Goal: Task Accomplishment & Management: Manage account settings

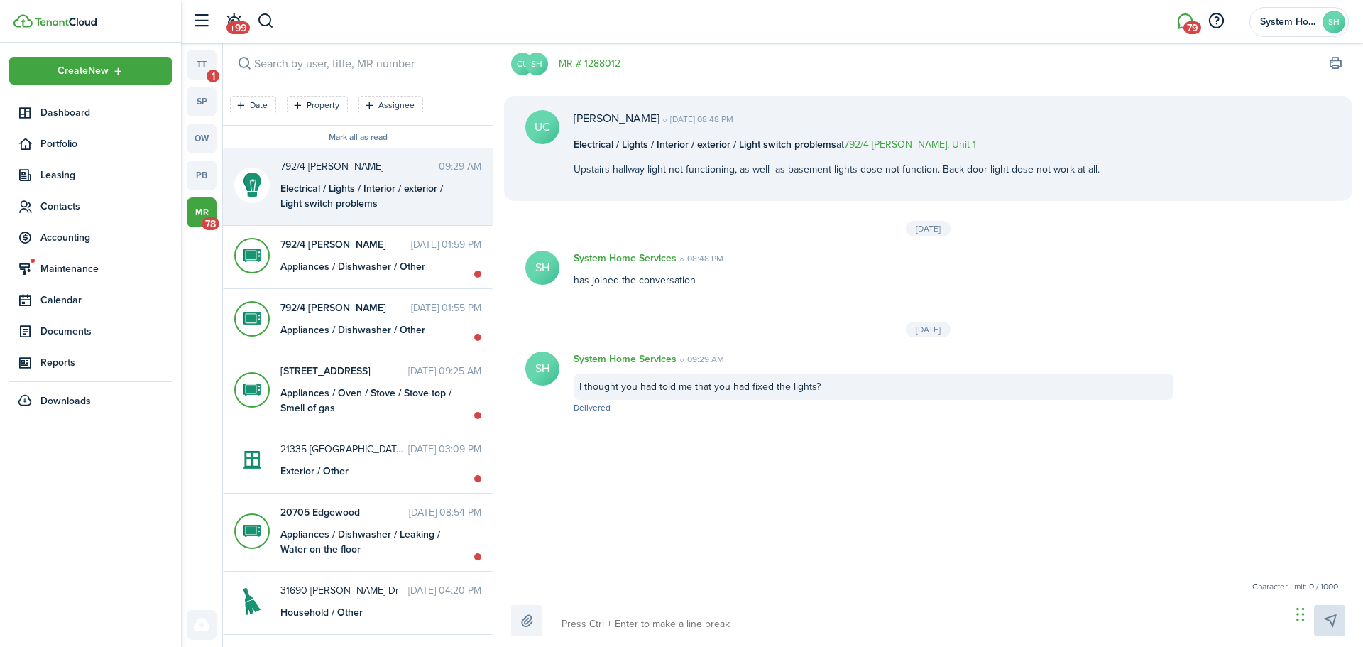
click at [854, 586] on div "Character limit: 0 / 1000 Drop your file here" at bounding box center [928, 616] width 870 height 60
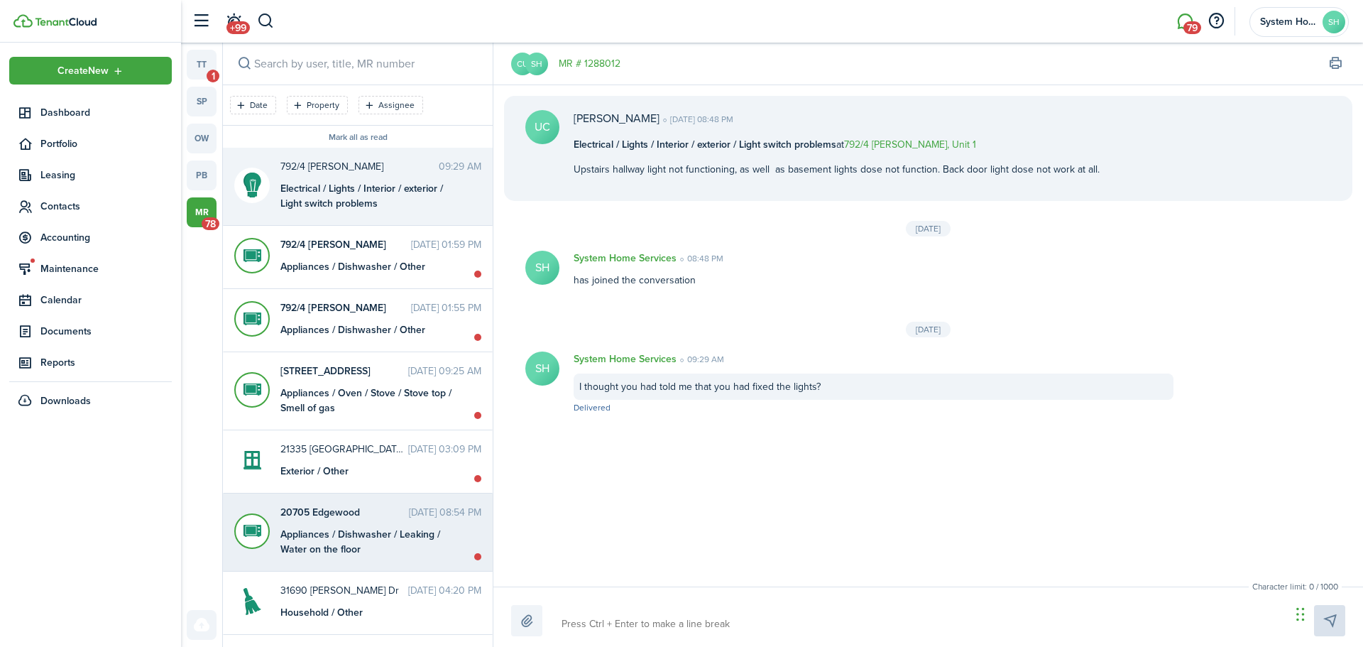
click at [361, 530] on div "Appliances / Dishwasher / Leaking / Water on the floor" at bounding box center [369, 542] width 178 height 30
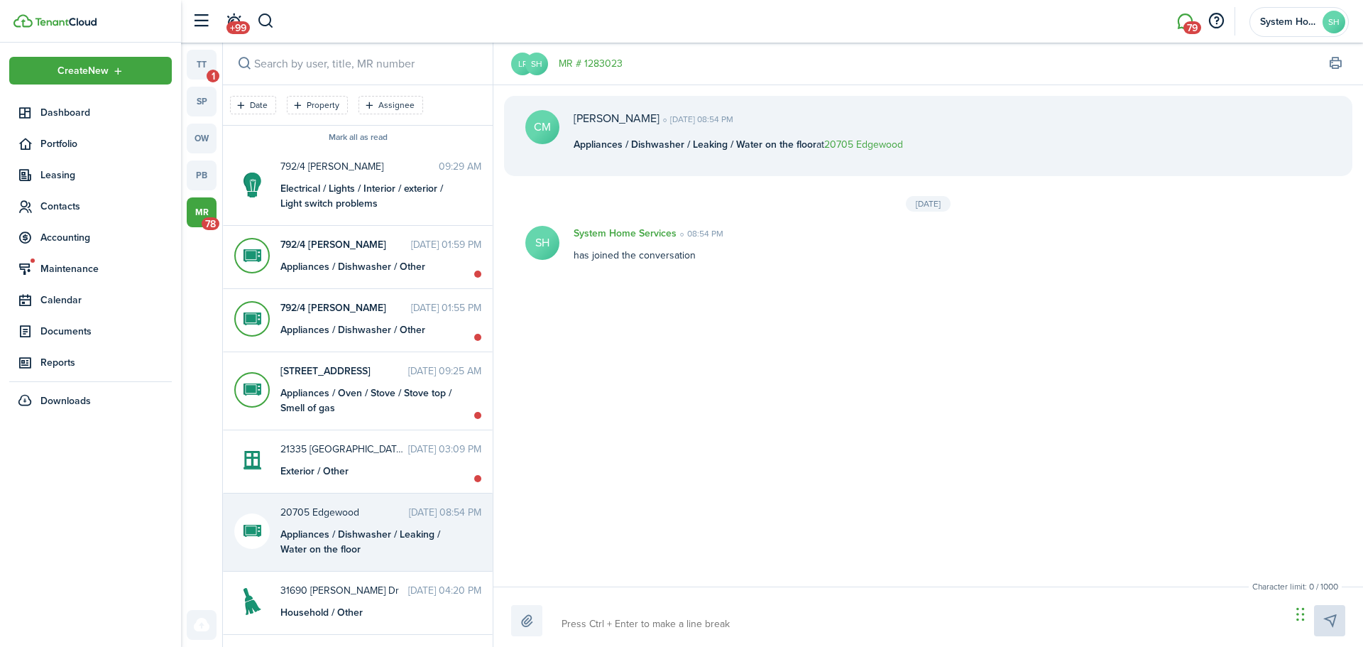
click at [202, 217] on link "mr 78" at bounding box center [202, 212] width 30 height 30
click at [89, 268] on span "Maintenance" at bounding box center [105, 268] width 131 height 15
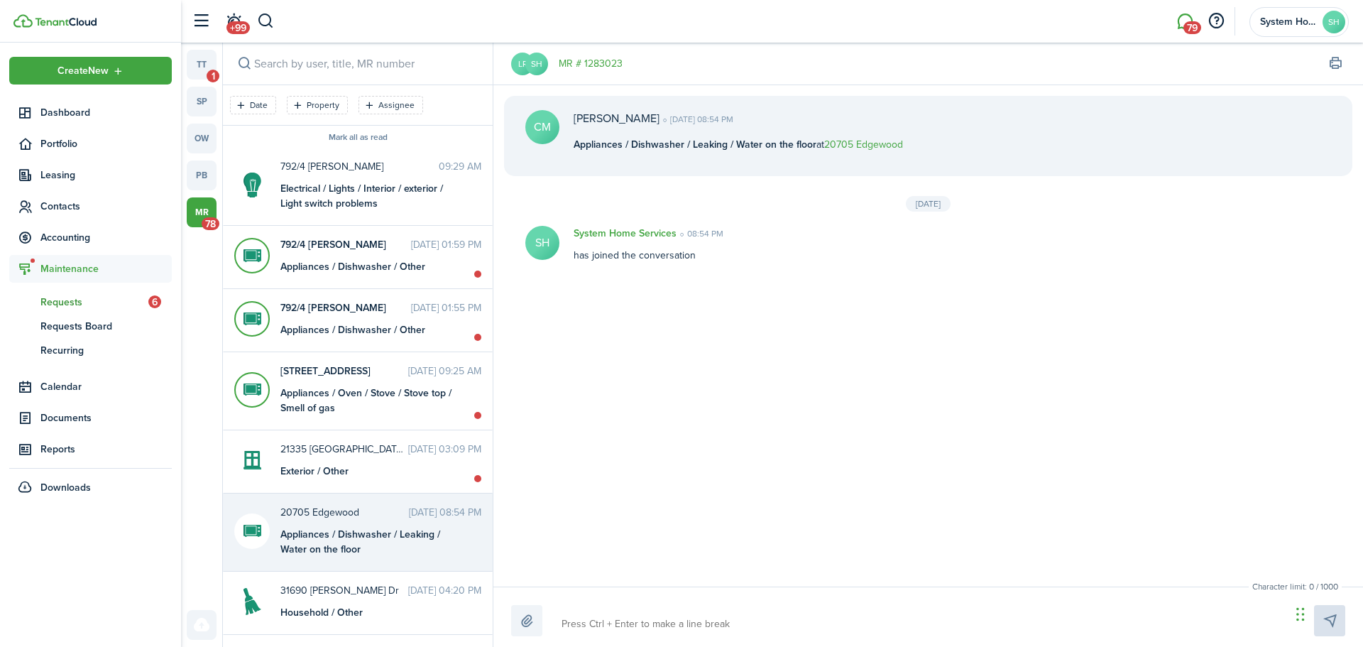
click at [95, 301] on span "Requests" at bounding box center [94, 302] width 108 height 15
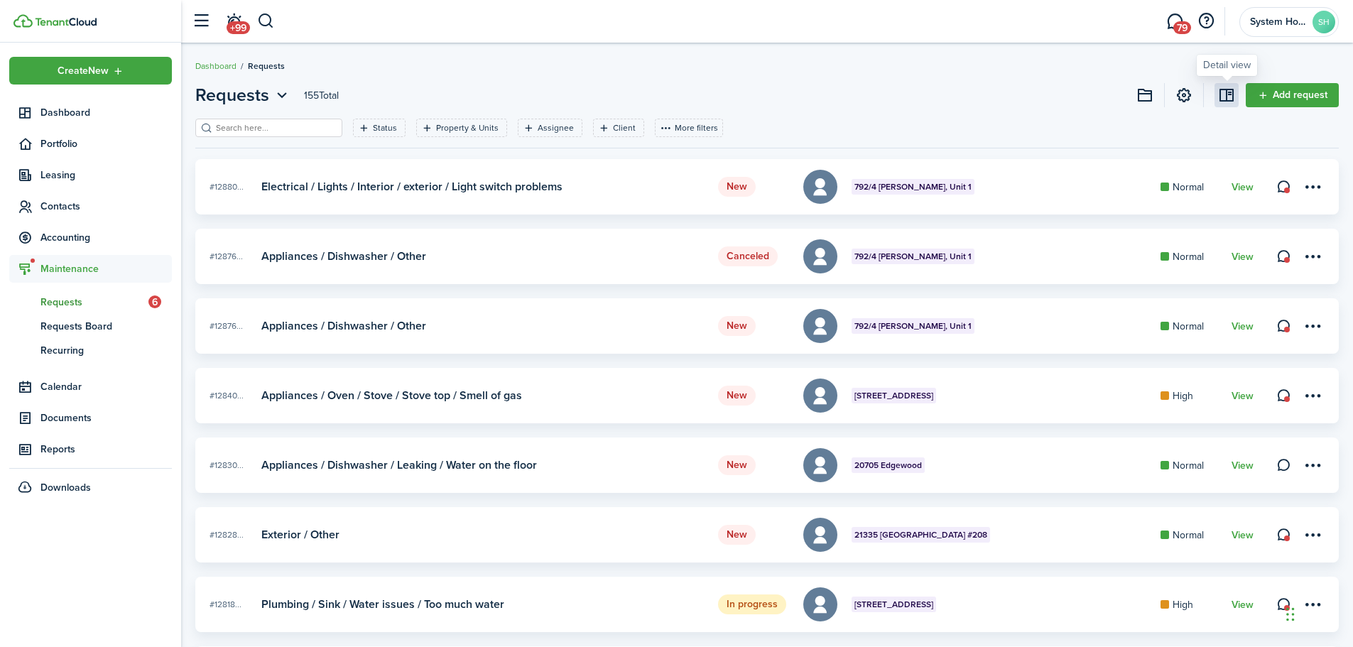
click at [1223, 96] on link at bounding box center [1226, 95] width 24 height 24
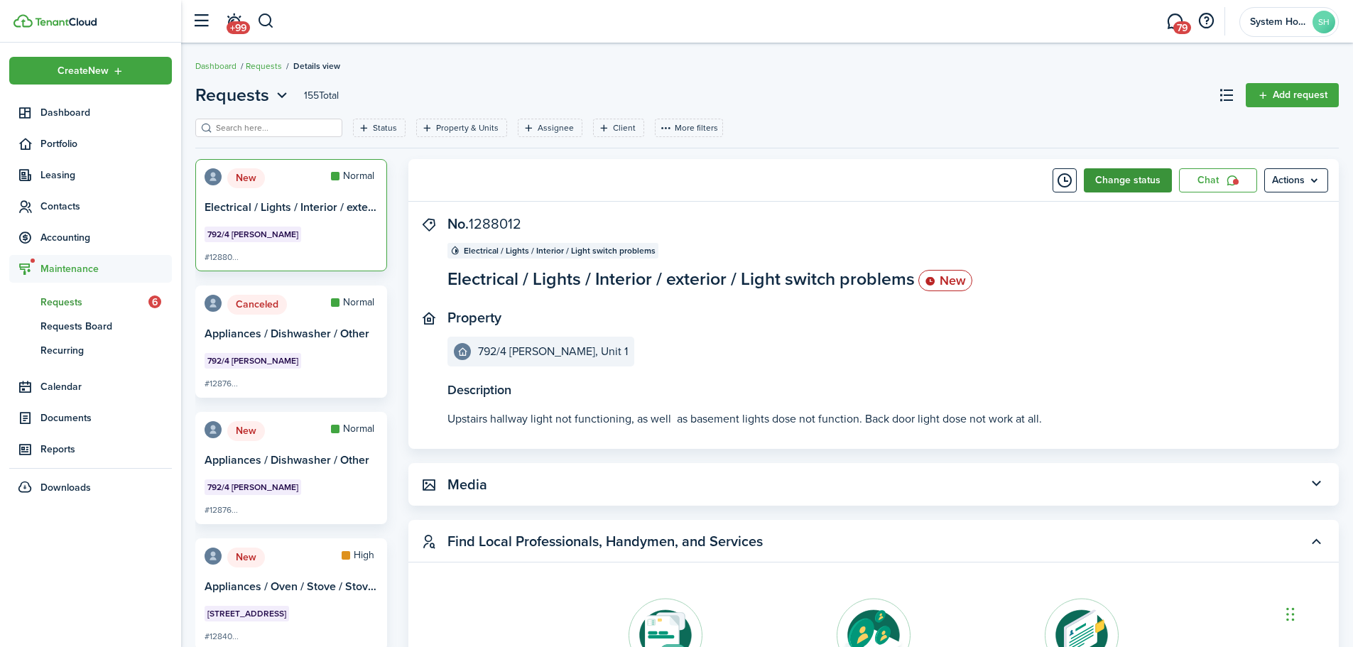
click at [1138, 184] on button "Change status" at bounding box center [1128, 180] width 88 height 24
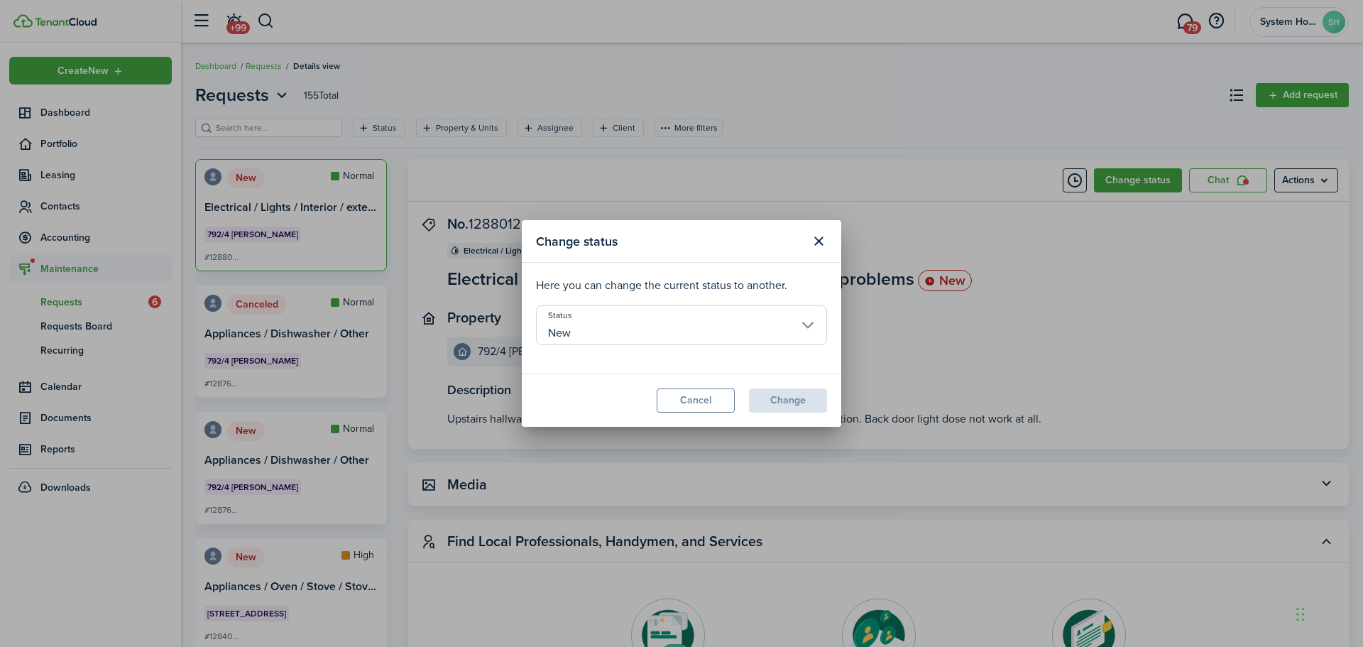
click at [696, 338] on input "New" at bounding box center [681, 325] width 291 height 40
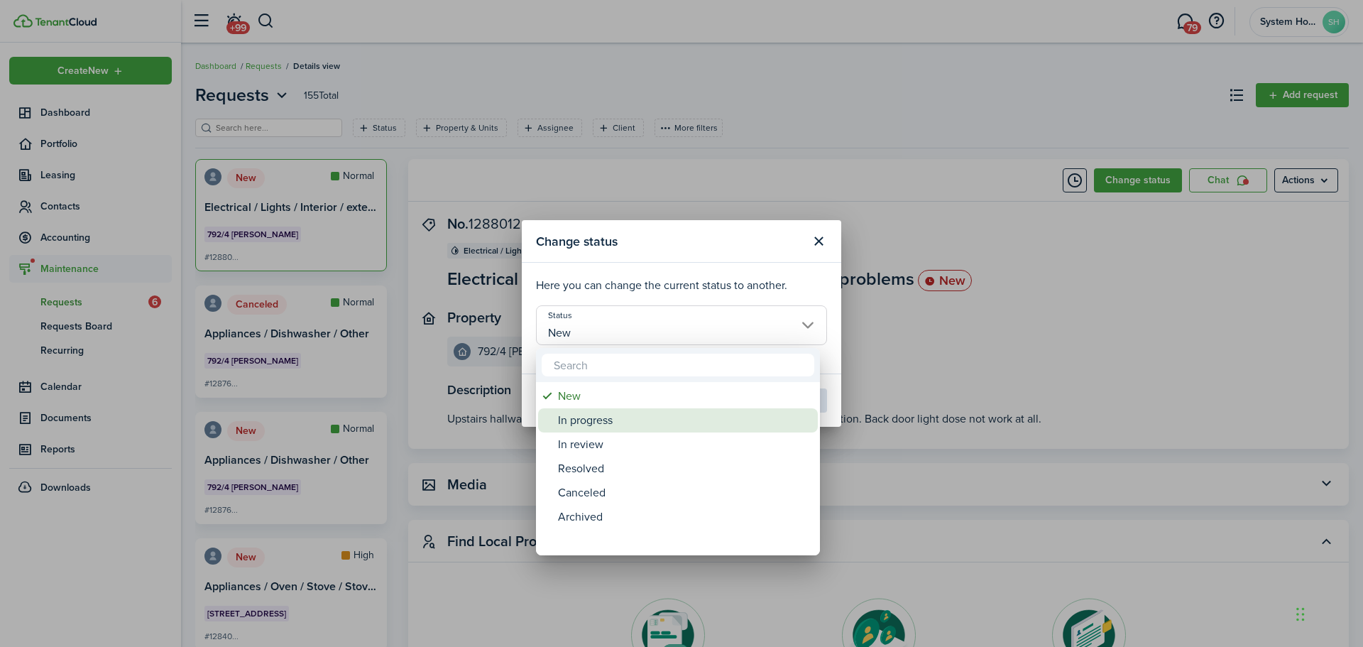
click at [696, 418] on div "In progress" at bounding box center [683, 420] width 251 height 24
type input "In progress"
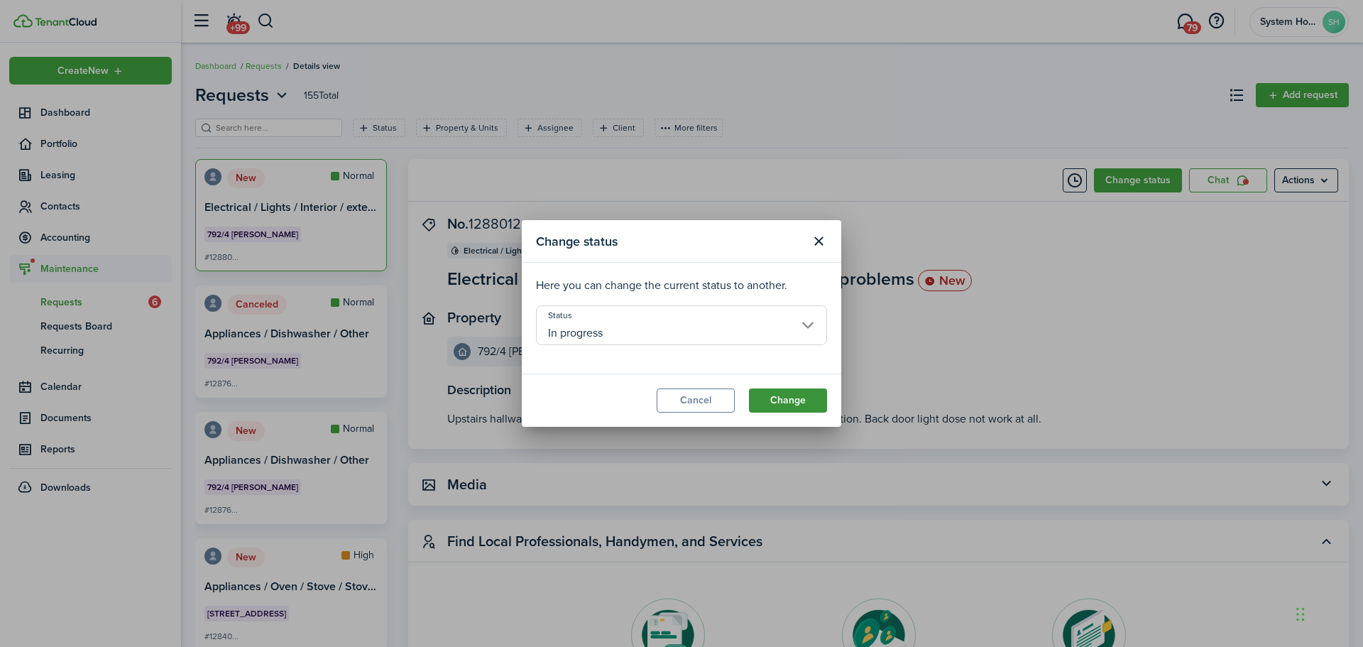
click at [812, 396] on button "Change" at bounding box center [788, 400] width 78 height 24
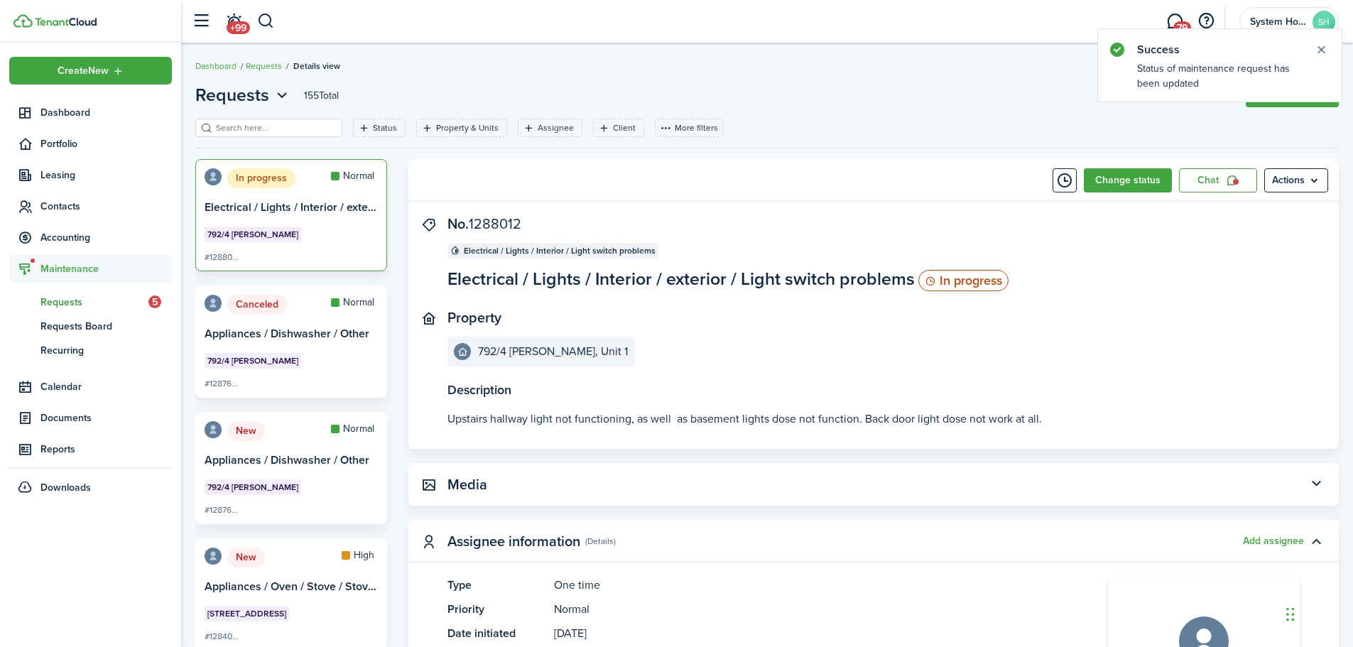
click at [287, 442] on card-header-left "New" at bounding box center [251, 437] width 94 height 33
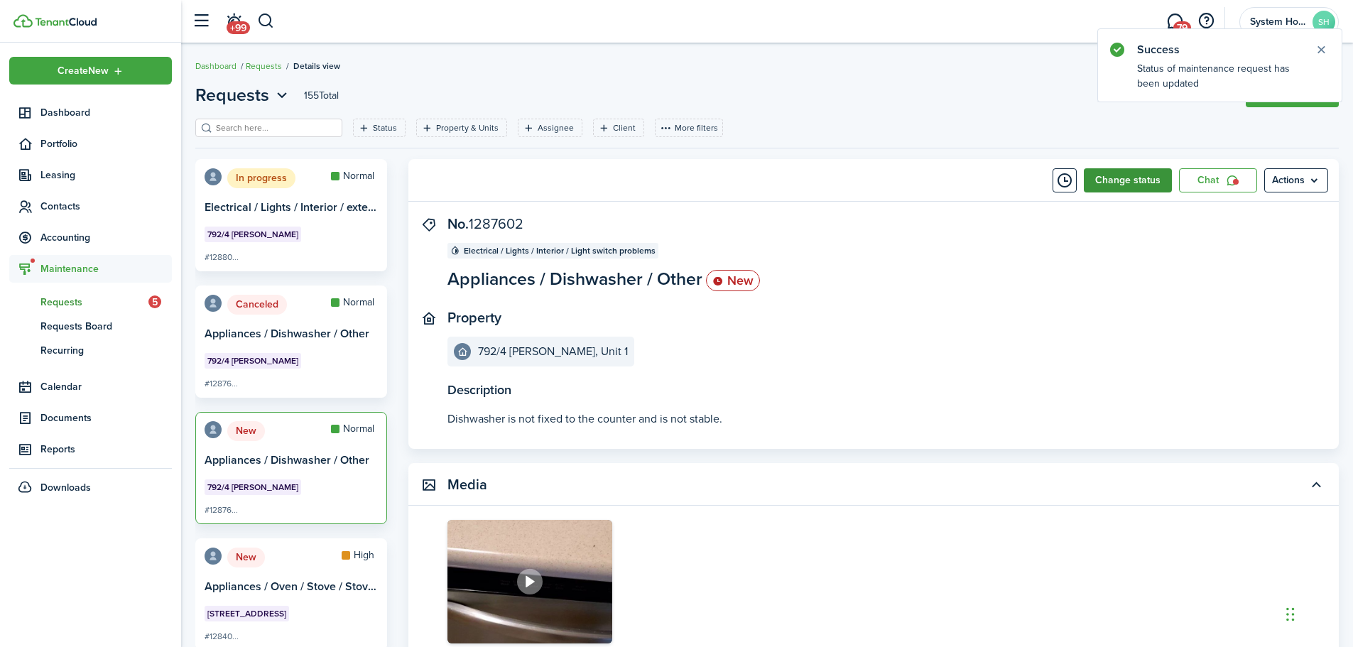
click at [1114, 183] on button "Change status" at bounding box center [1128, 180] width 88 height 24
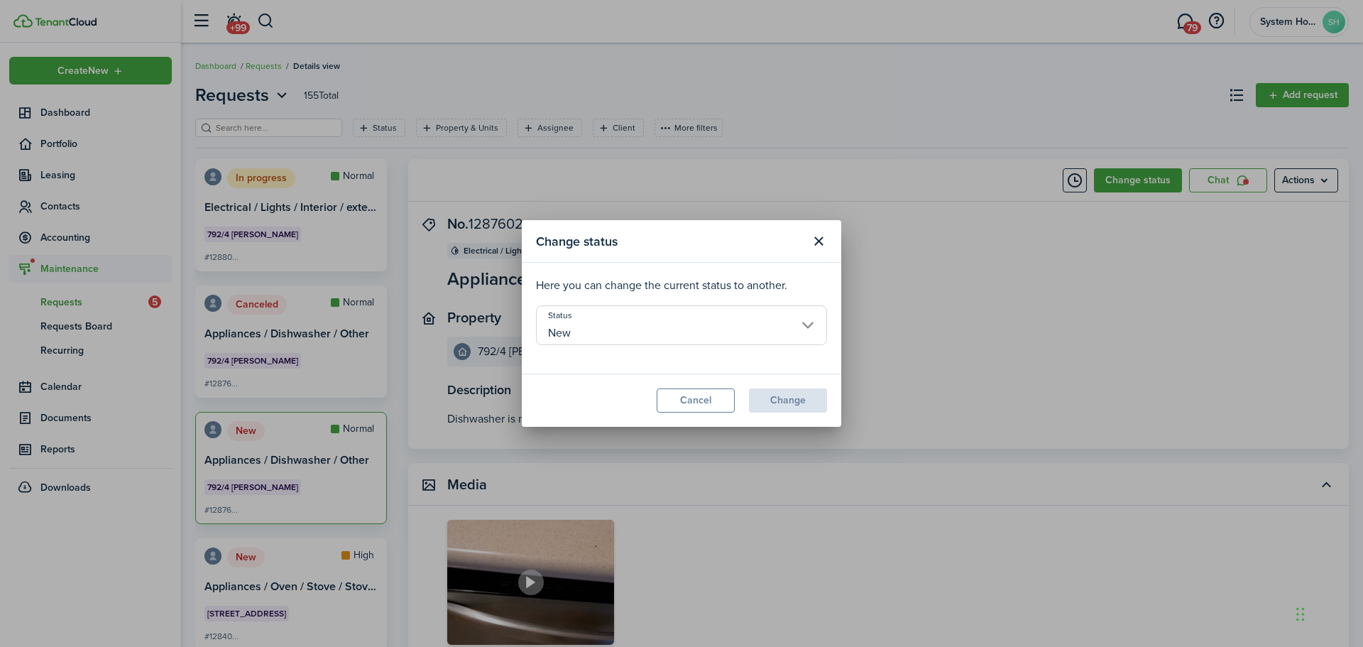
click at [672, 332] on input "New" at bounding box center [681, 325] width 291 height 40
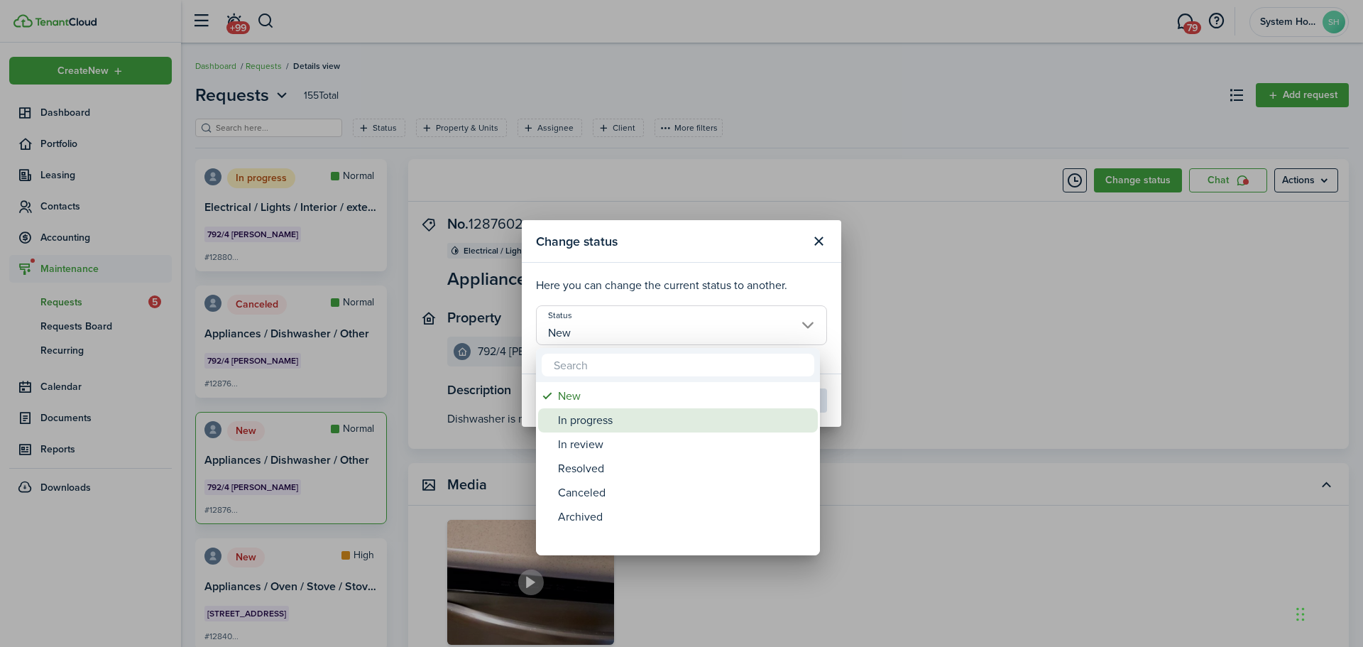
click at [667, 422] on div "In progress" at bounding box center [683, 420] width 251 height 24
type input "In progress"
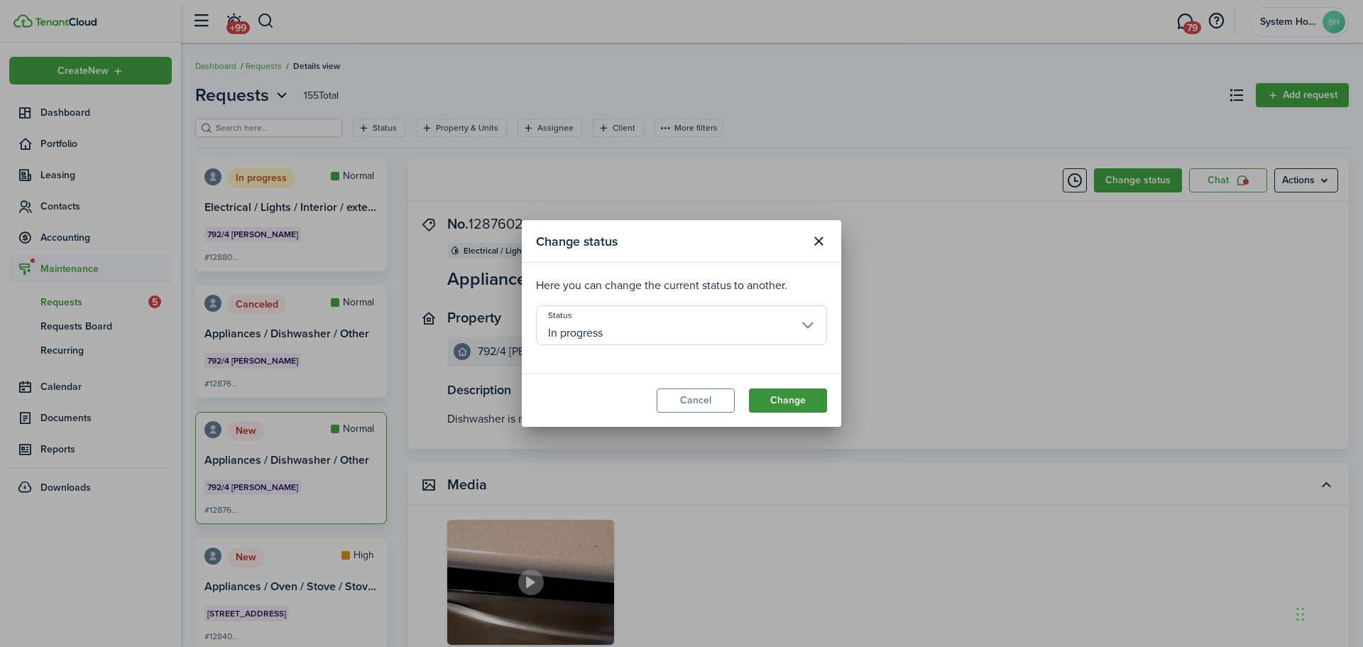
click at [766, 404] on button "Change" at bounding box center [788, 400] width 78 height 24
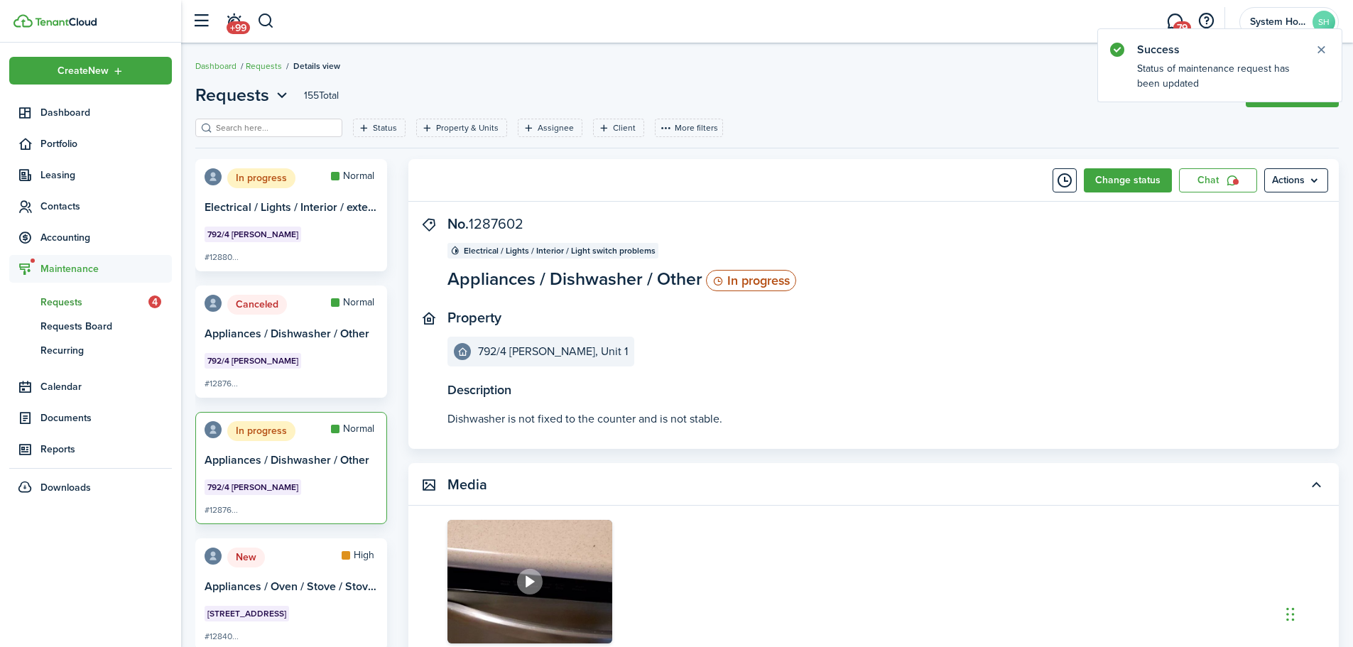
click at [302, 545] on card "New High [STREET_ADDRESS] Appliances / Oven / Stove / Stove top / Smell of gas …" at bounding box center [291, 594] width 192 height 112
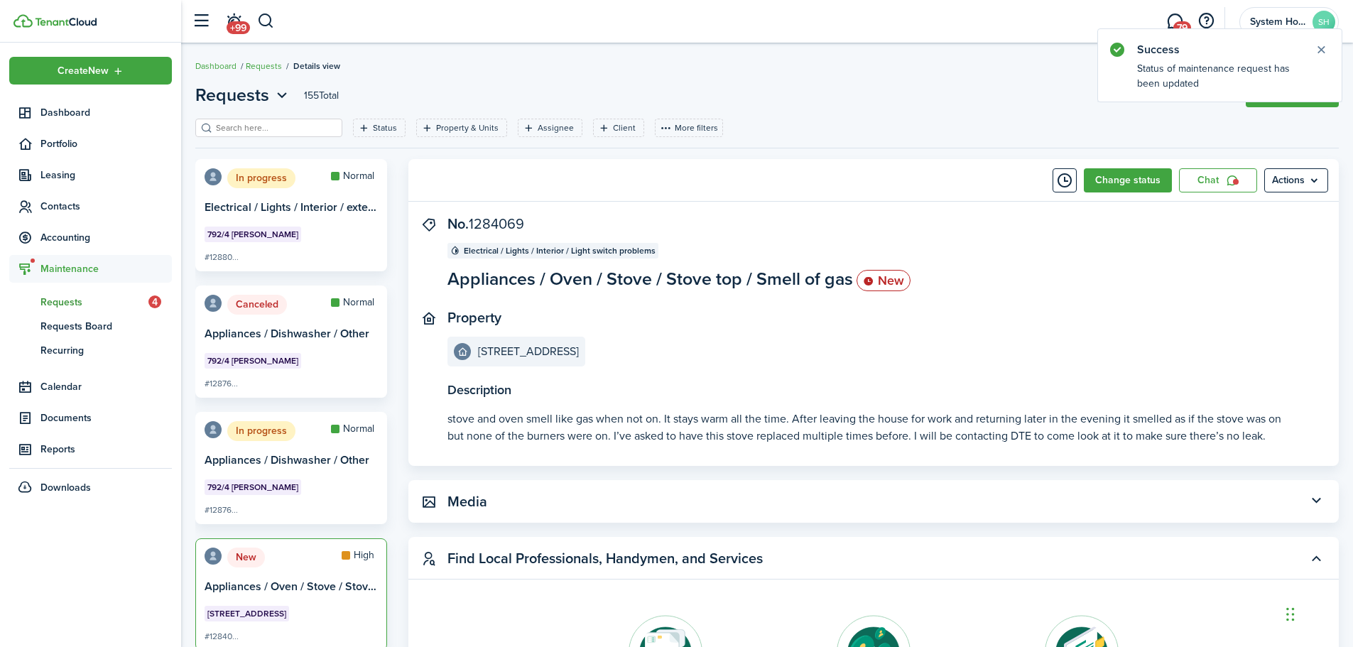
click at [1132, 177] on button "Change status" at bounding box center [1128, 180] width 88 height 24
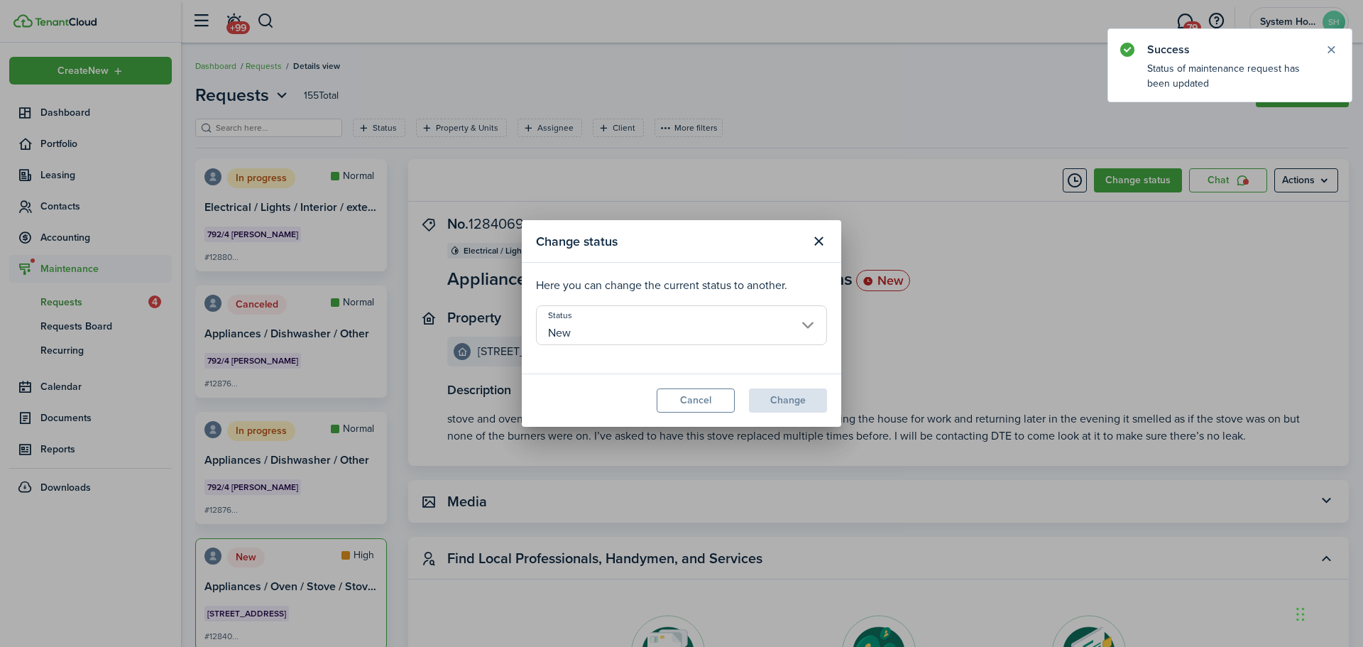
click at [807, 323] on input "New" at bounding box center [681, 325] width 291 height 40
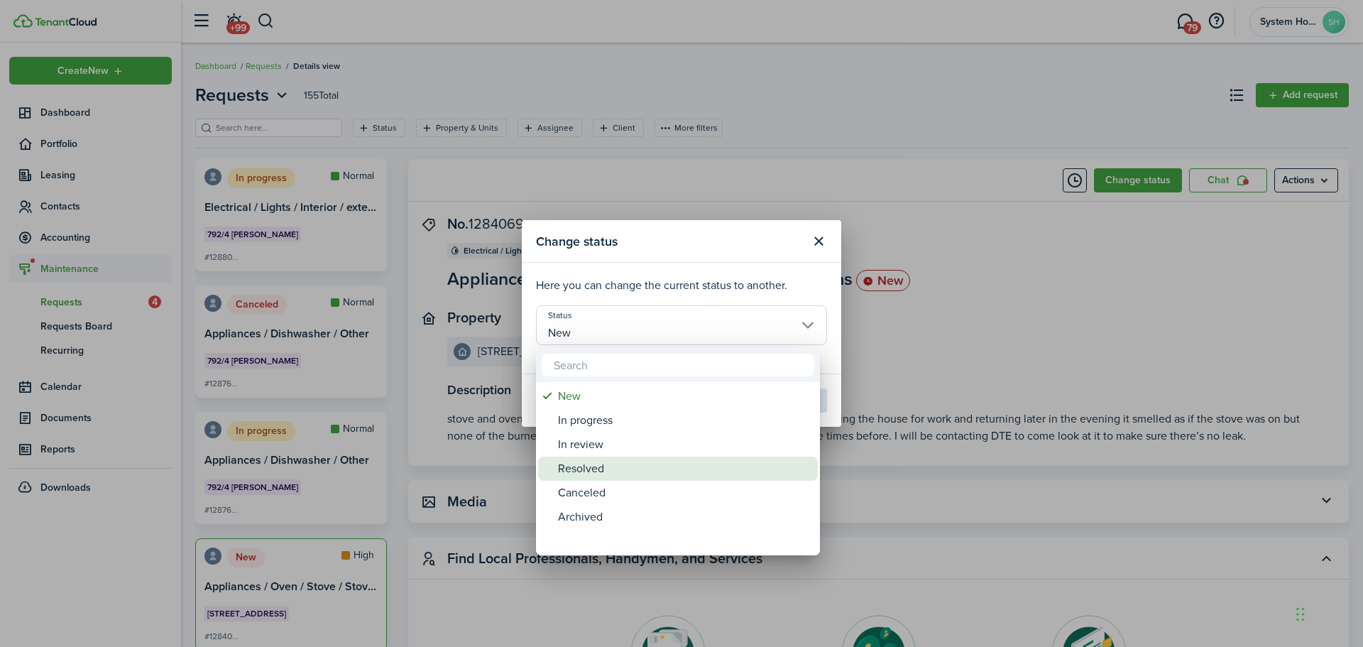
click at [699, 462] on div "Resolved" at bounding box center [683, 469] width 251 height 24
type input "Resolved"
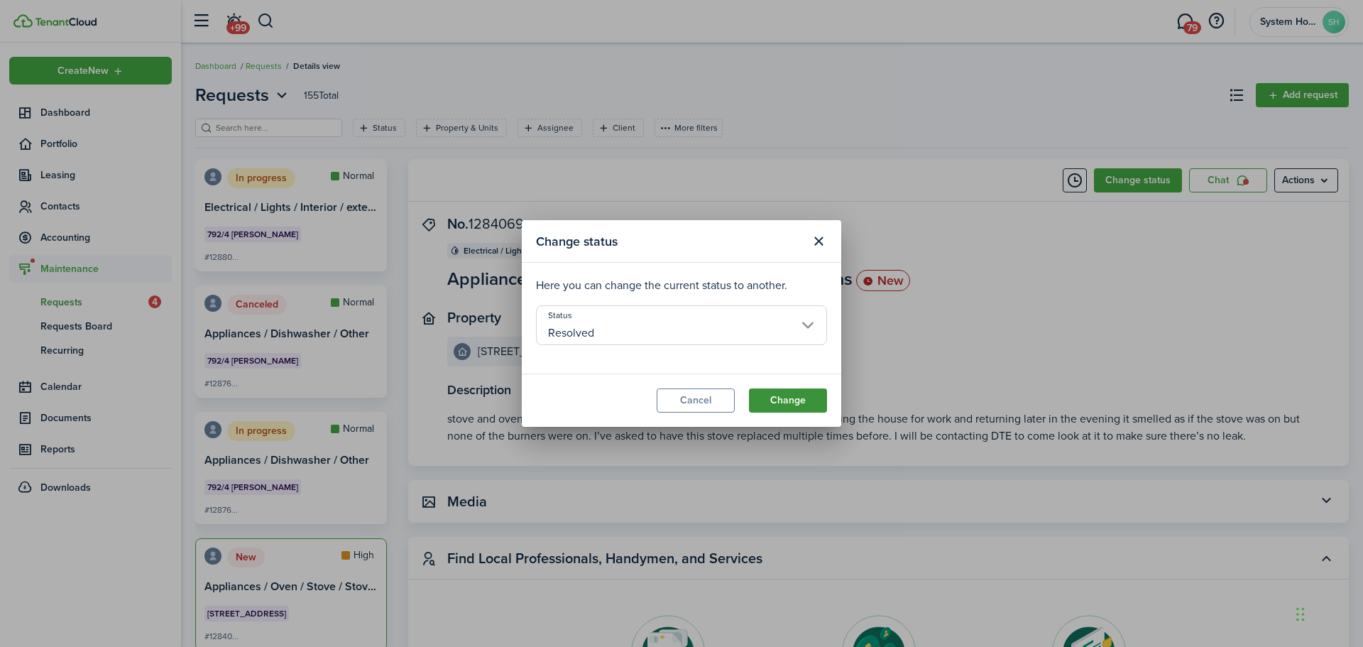
click at [785, 398] on button "Change" at bounding box center [788, 400] width 78 height 24
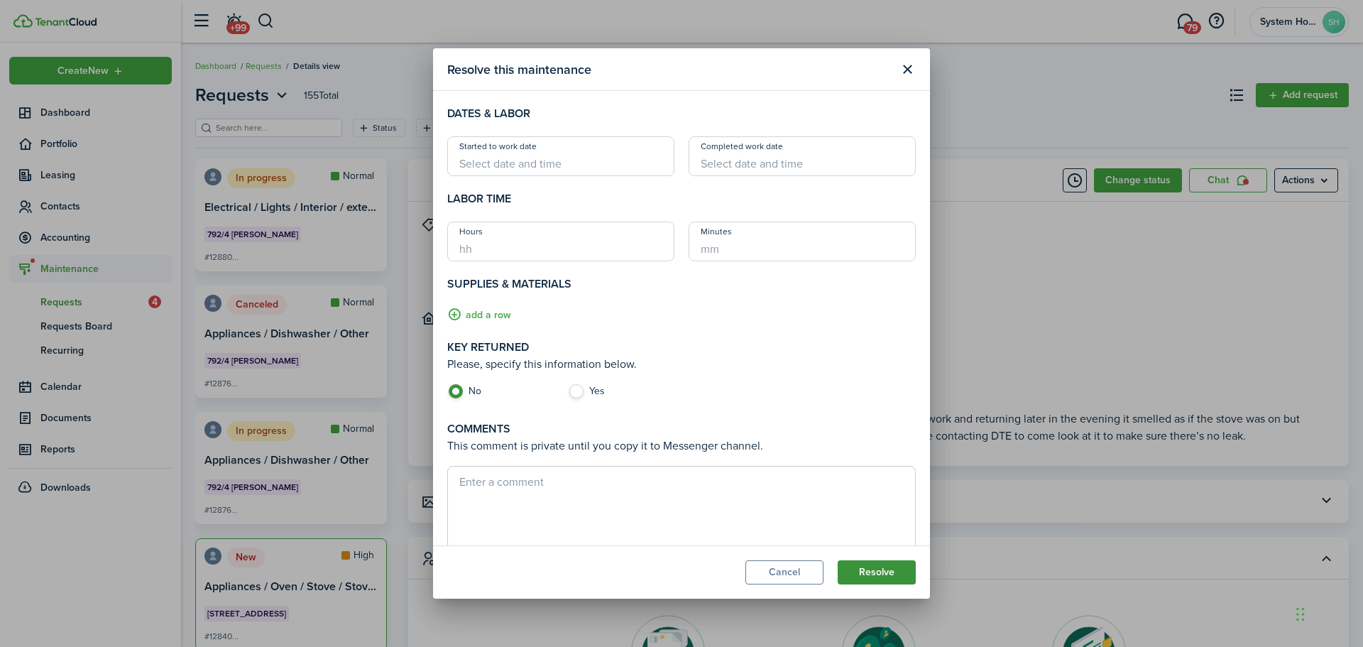
click at [881, 567] on button "Resolve" at bounding box center [877, 572] width 78 height 24
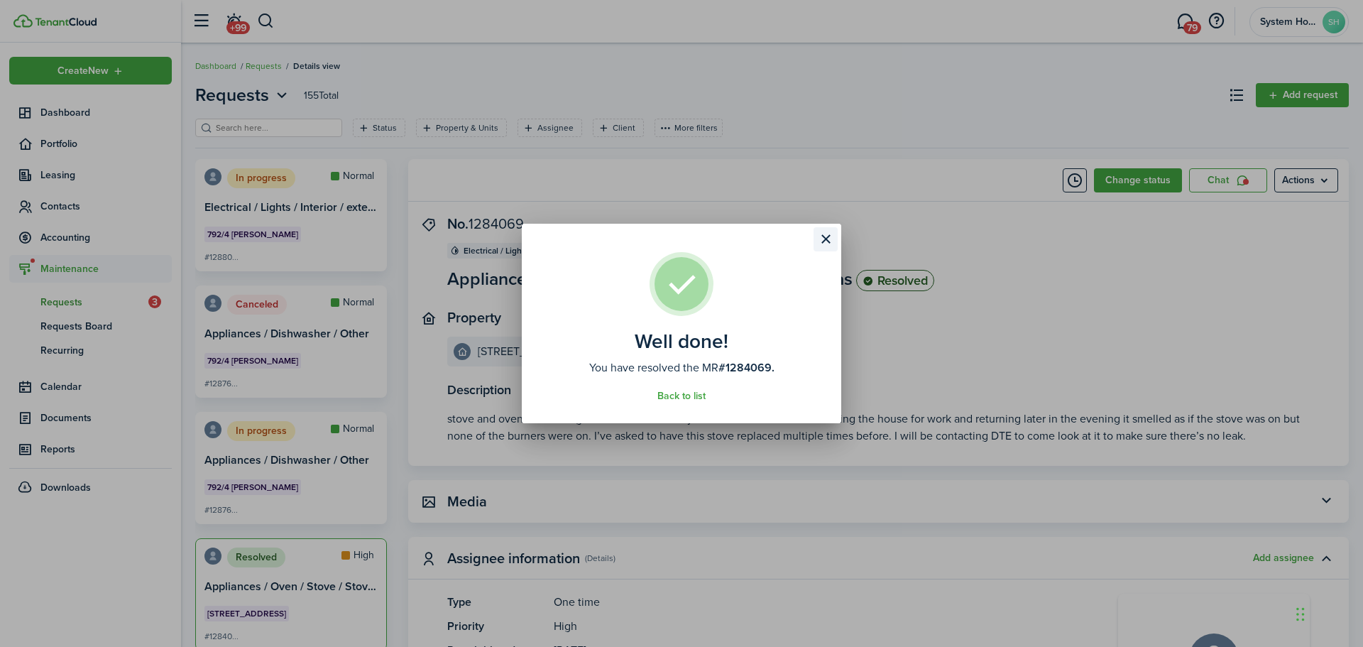
click at [826, 241] on button "Close modal" at bounding box center [826, 239] width 24 height 24
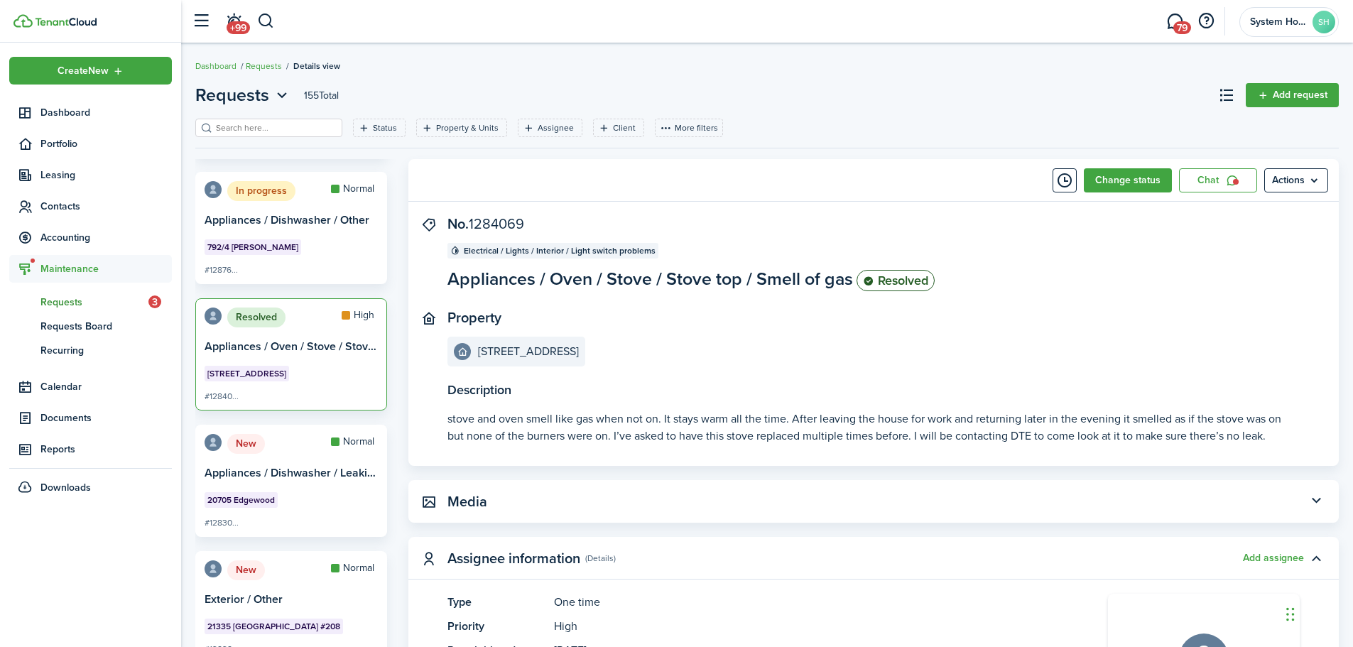
scroll to position [284, 0]
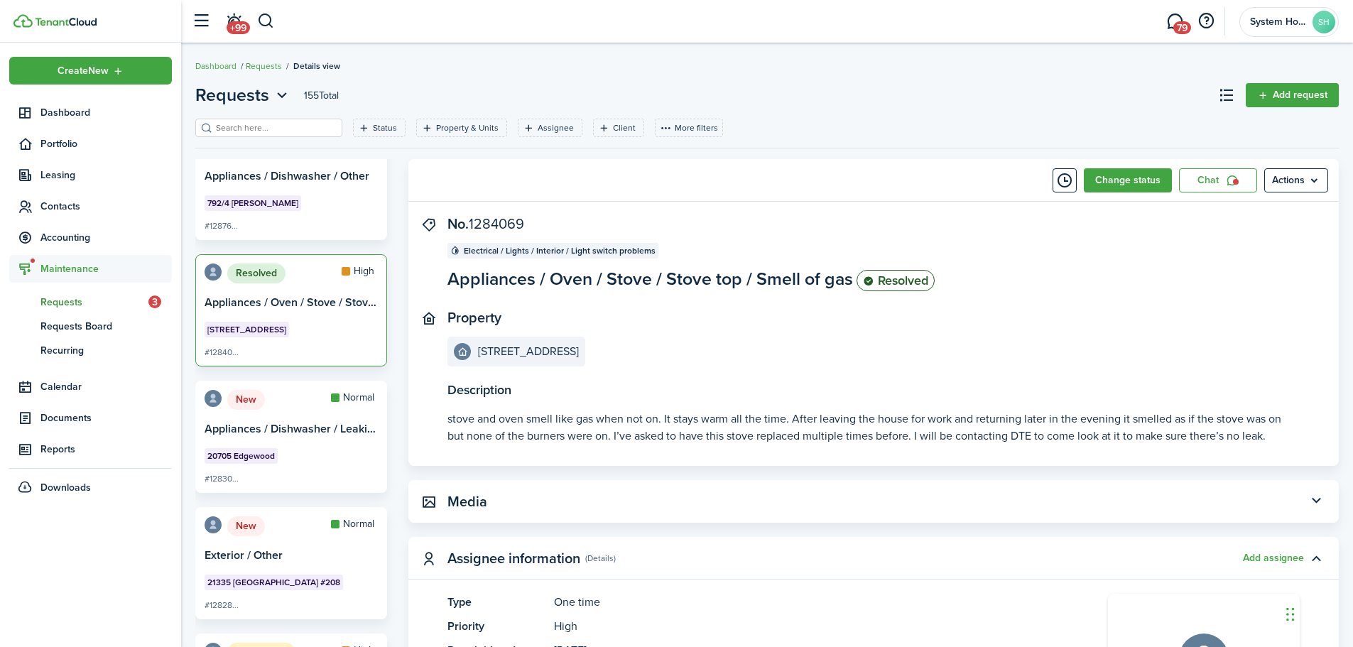
click at [248, 431] on card-title "Appliances / Dishwasher / Leaking / Water on the floor" at bounding box center [290, 435] width 173 height 26
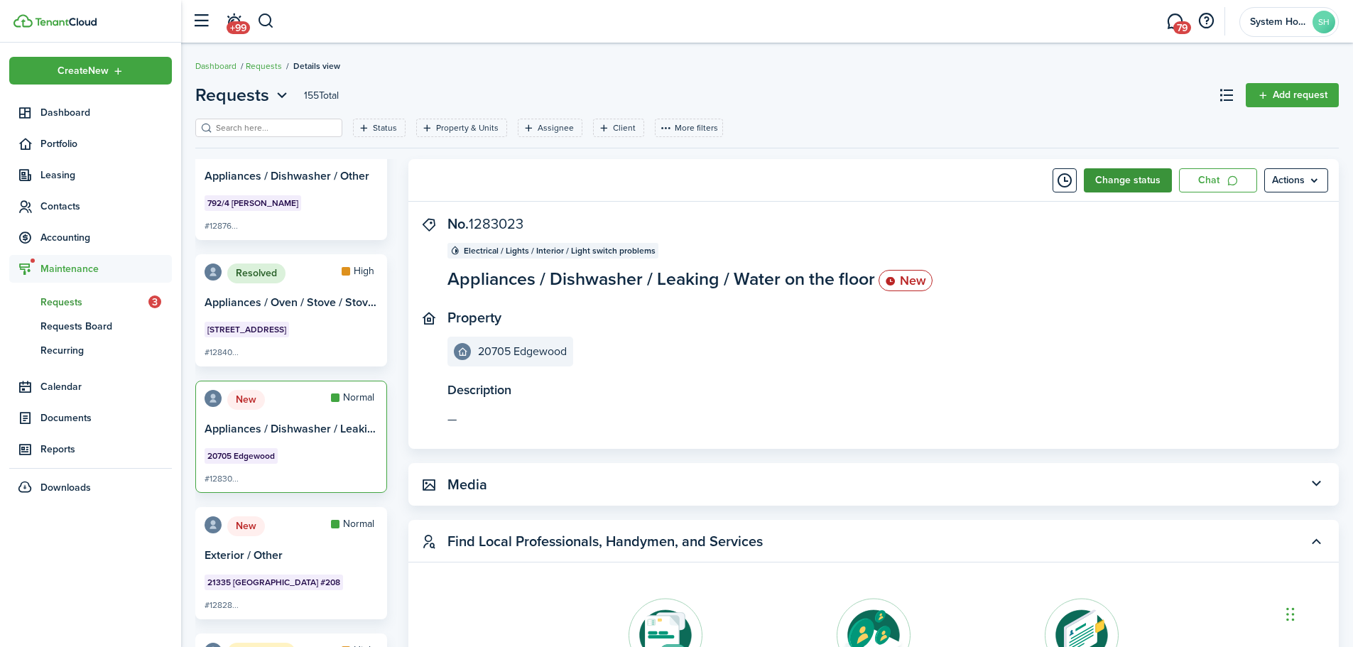
click at [1155, 187] on button "Change status" at bounding box center [1128, 180] width 88 height 24
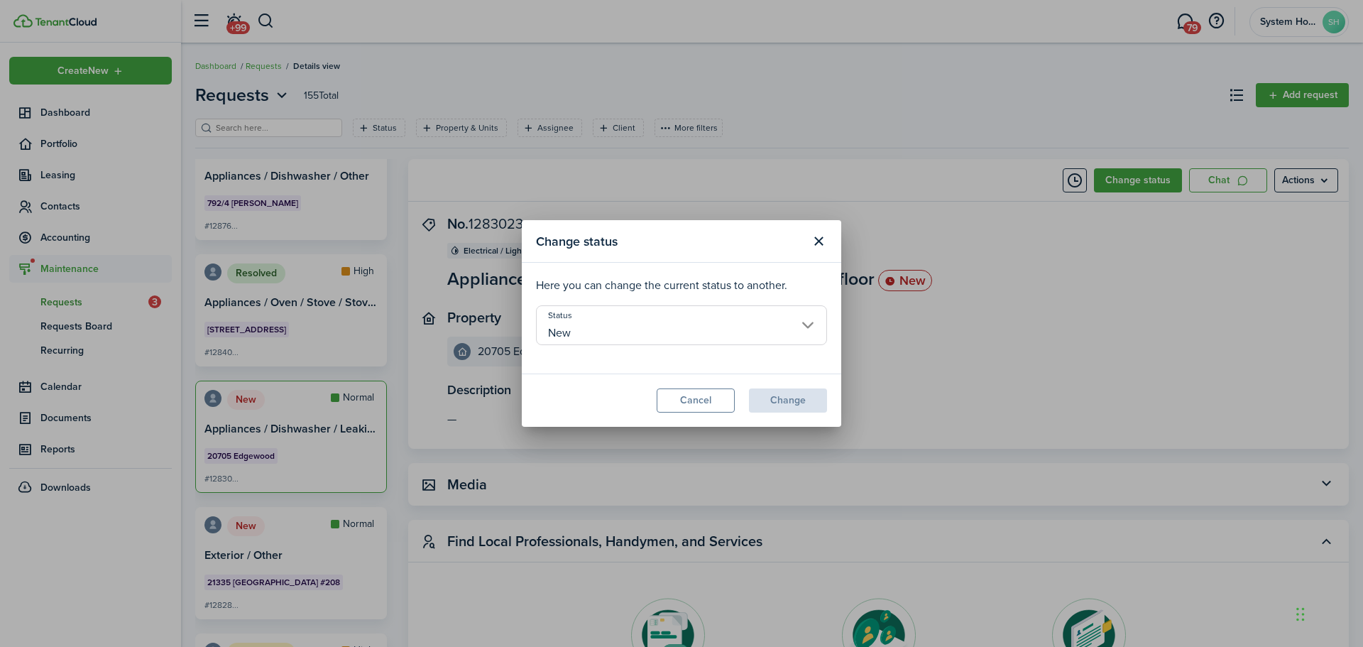
click at [807, 343] on input "New" at bounding box center [681, 325] width 291 height 40
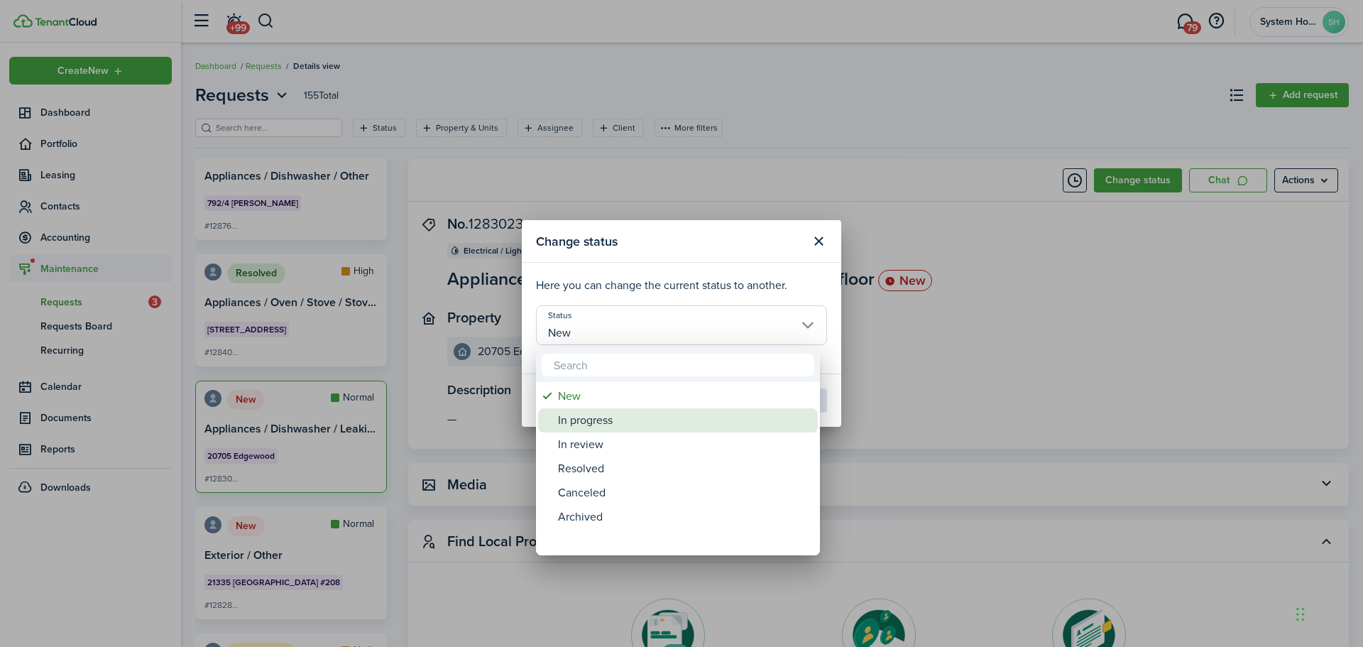
click at [692, 428] on div "In progress" at bounding box center [683, 420] width 251 height 24
type input "In progress"
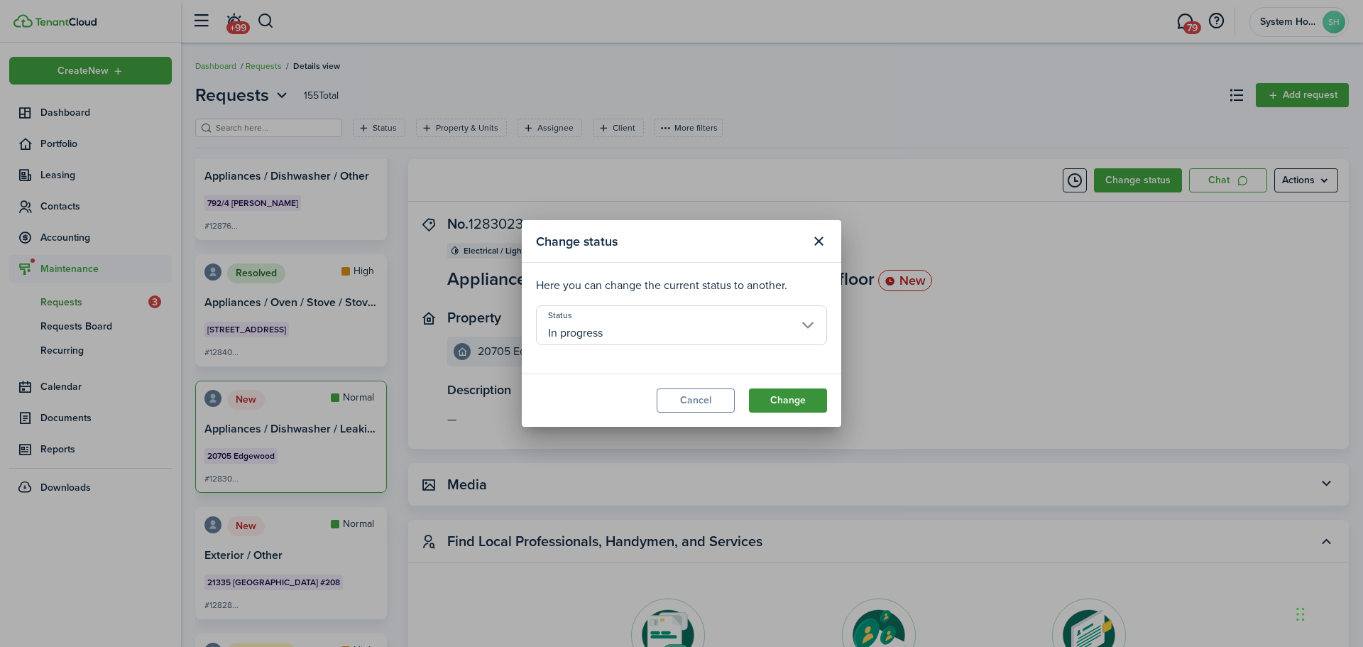
click at [777, 394] on button "Change" at bounding box center [788, 400] width 78 height 24
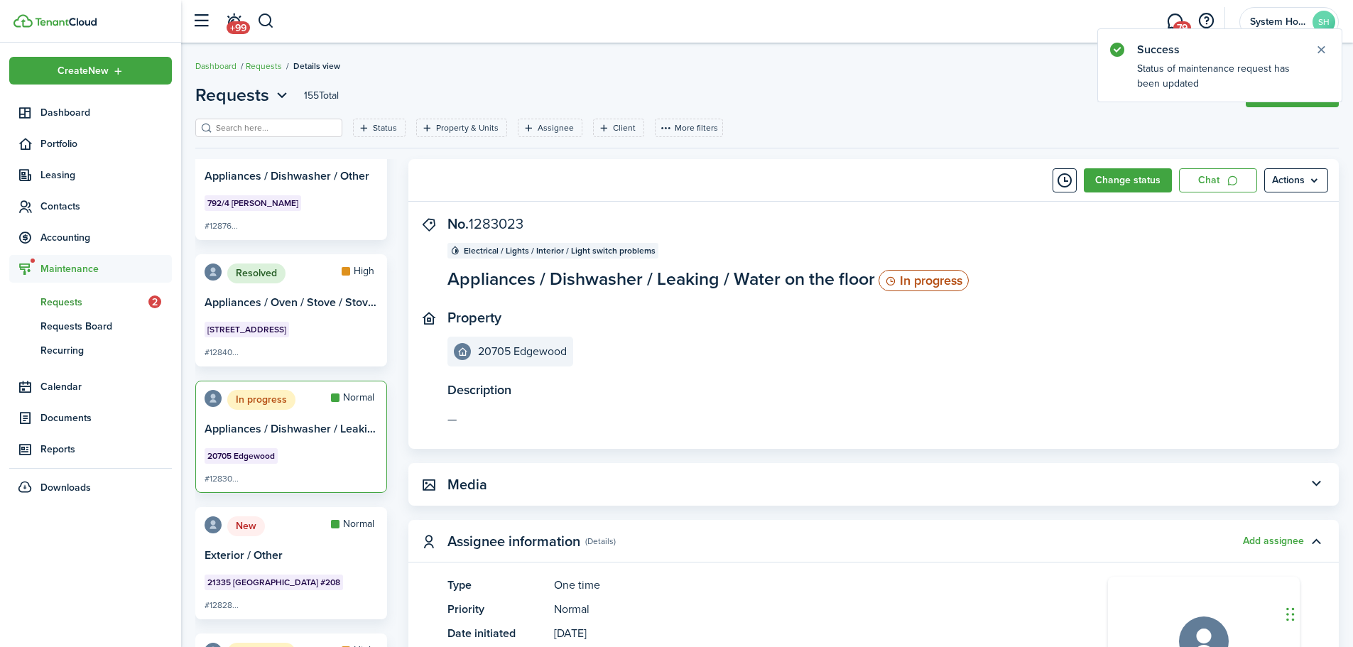
click at [364, 564] on card-title "Exterior / Other" at bounding box center [290, 562] width 173 height 26
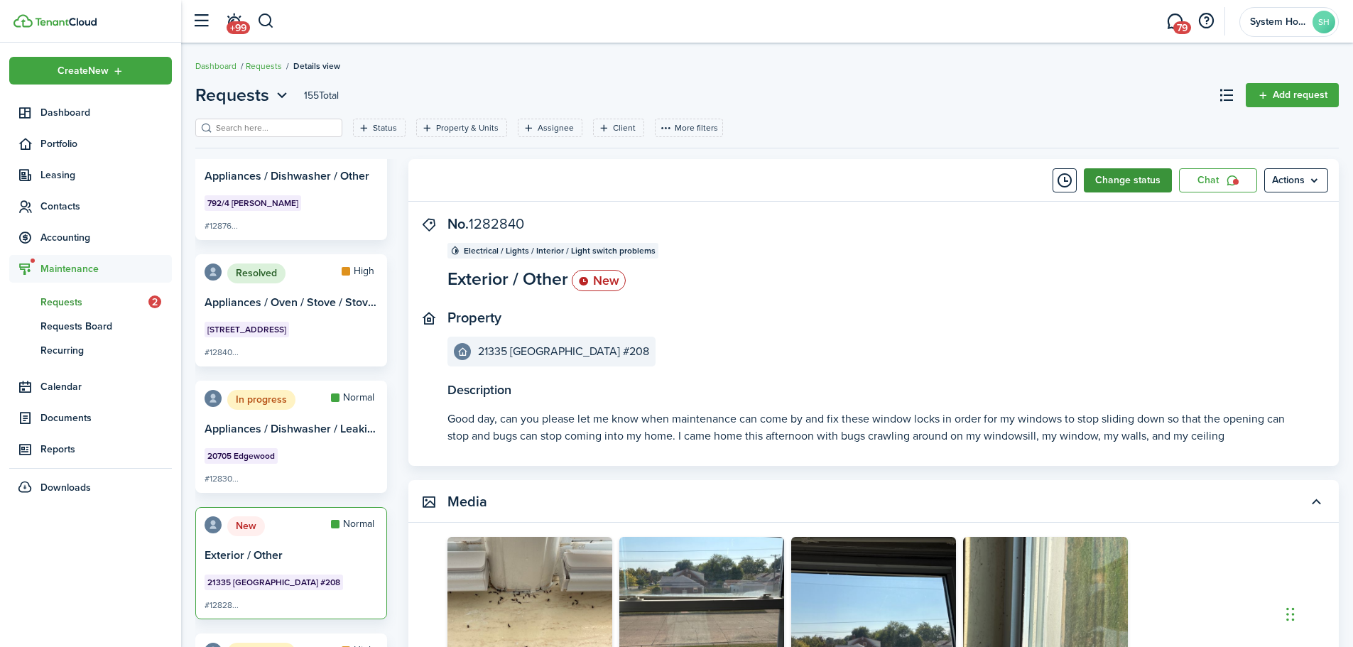
click at [1151, 182] on button "Change status" at bounding box center [1128, 180] width 88 height 24
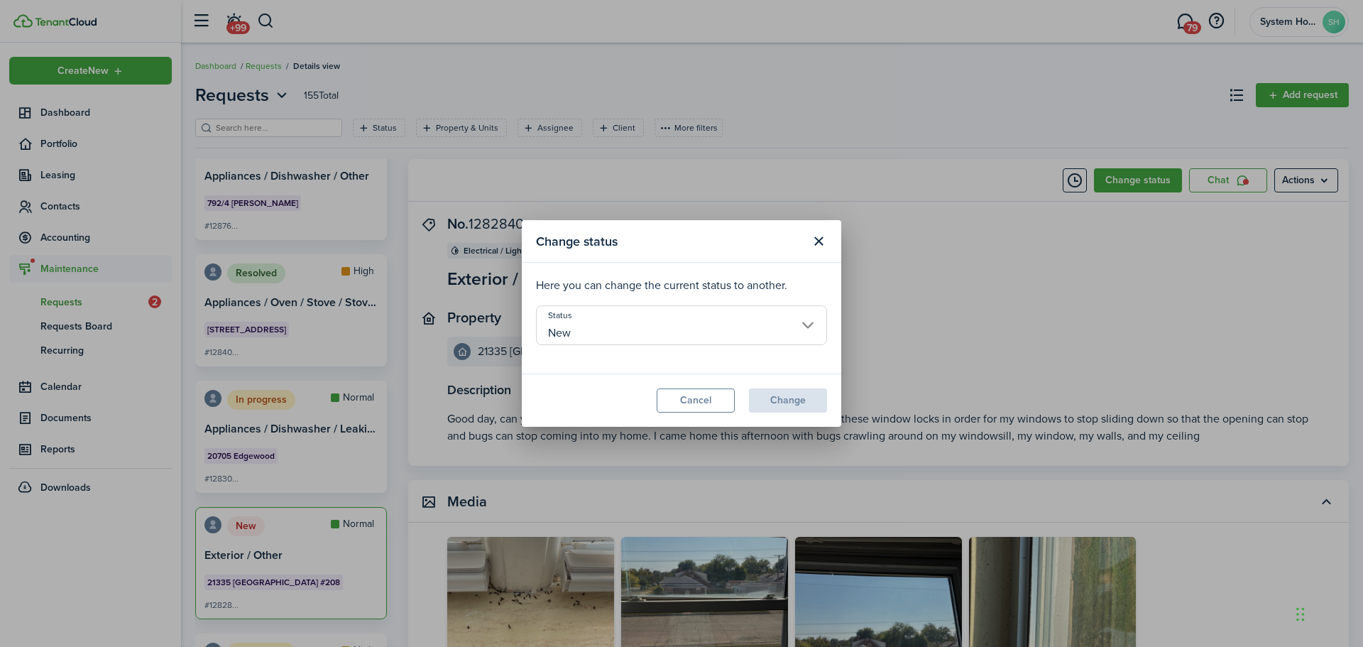
click at [721, 320] on input "New" at bounding box center [681, 325] width 291 height 40
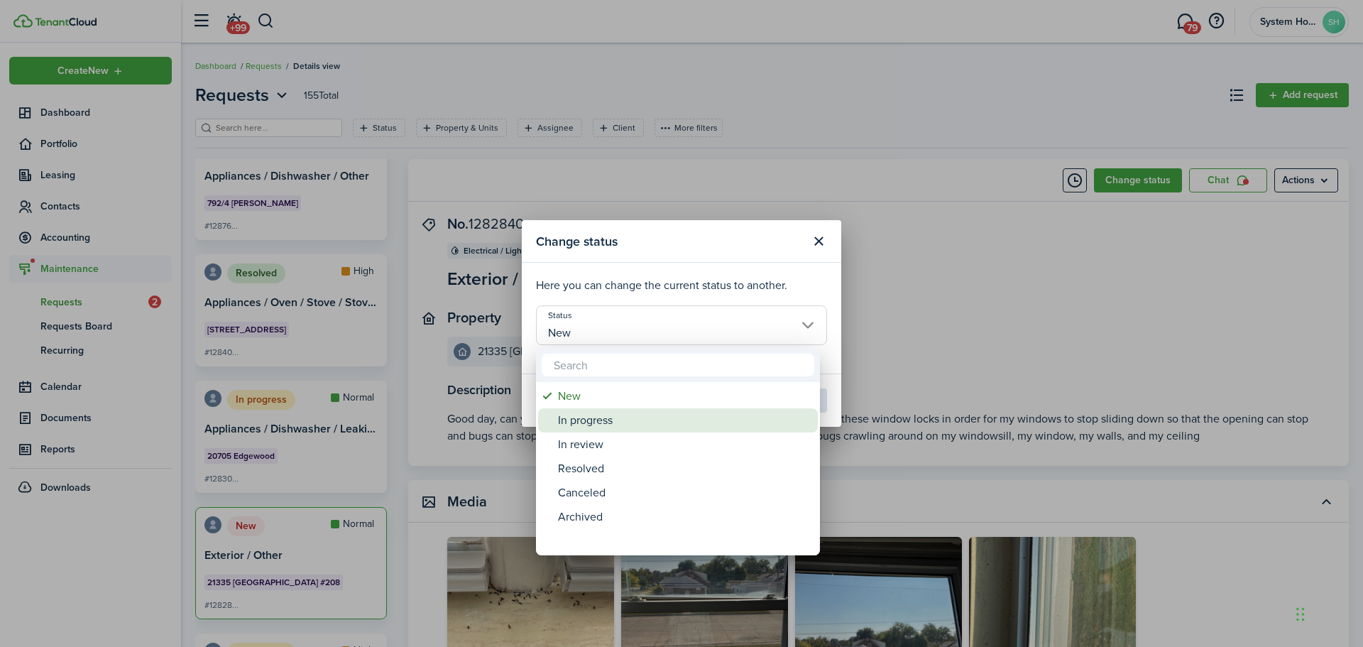
click at [732, 415] on div "In progress" at bounding box center [683, 420] width 251 height 24
type input "In progress"
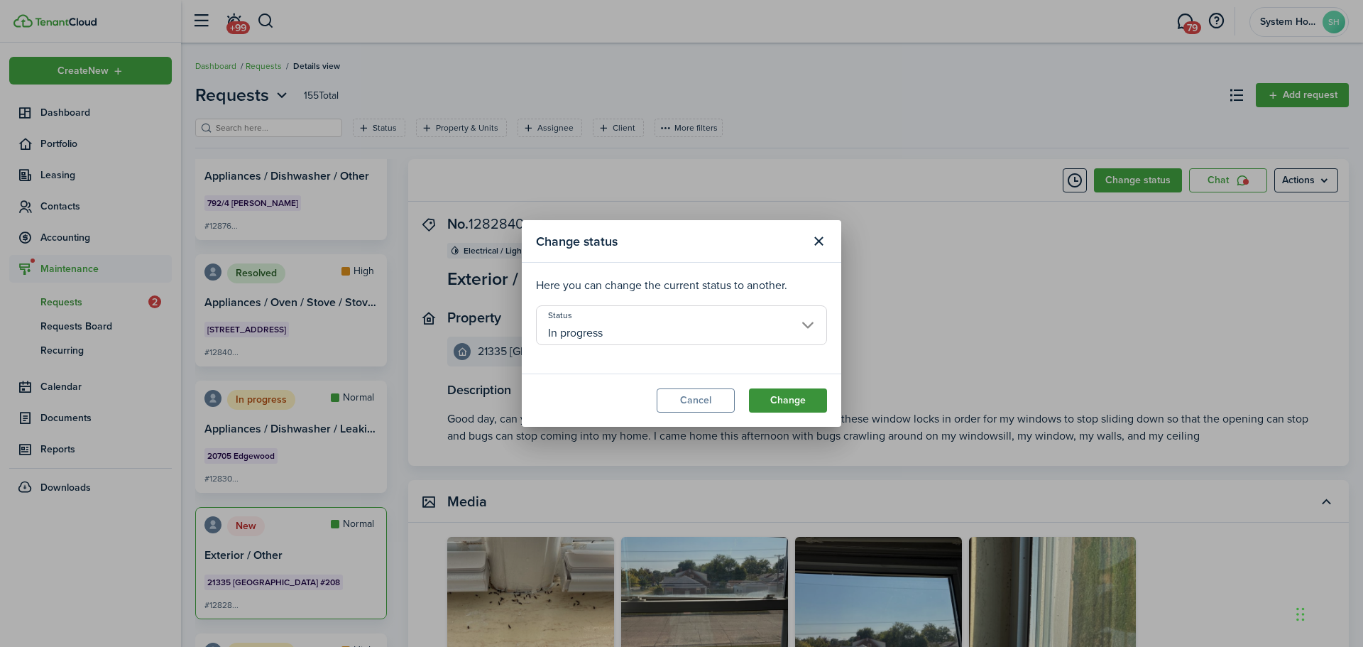
click at [773, 400] on button "Change" at bounding box center [788, 400] width 78 height 24
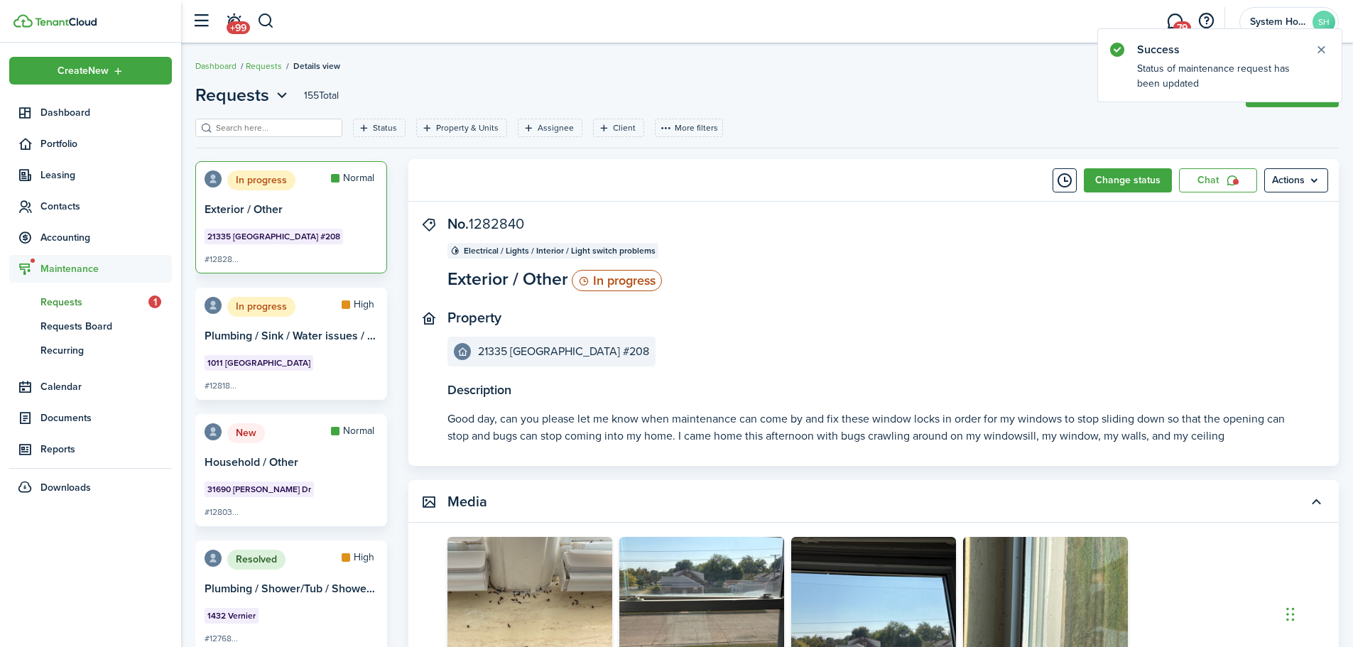
scroll to position [639, 0]
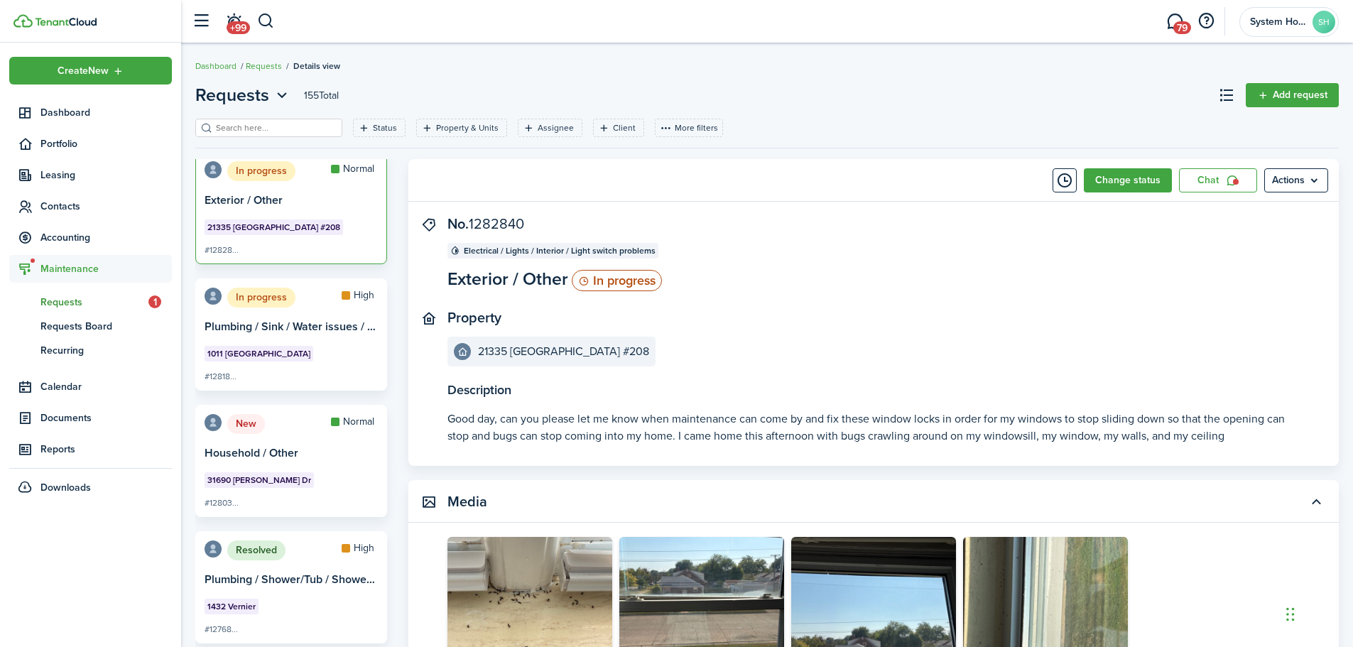
click at [341, 483] on card-description "31690 [PERSON_NAME] Dr" at bounding box center [290, 480] width 173 height 17
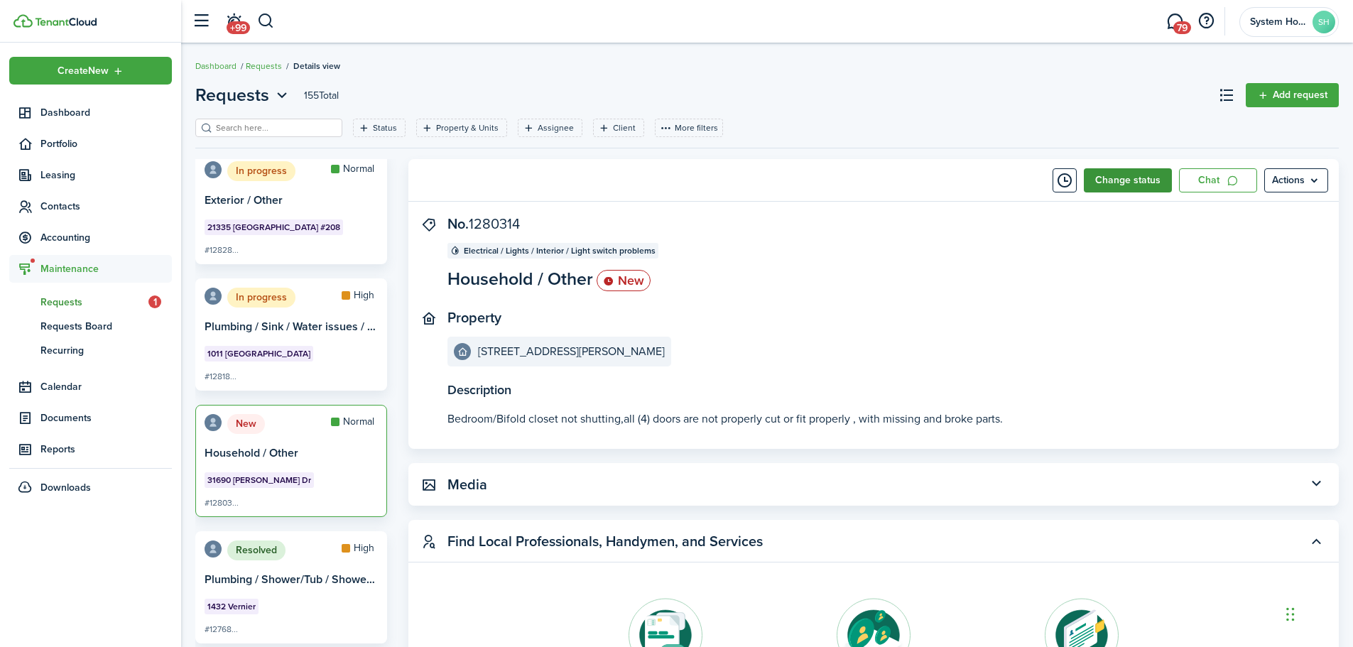
click at [1135, 173] on button "Change status" at bounding box center [1128, 180] width 88 height 24
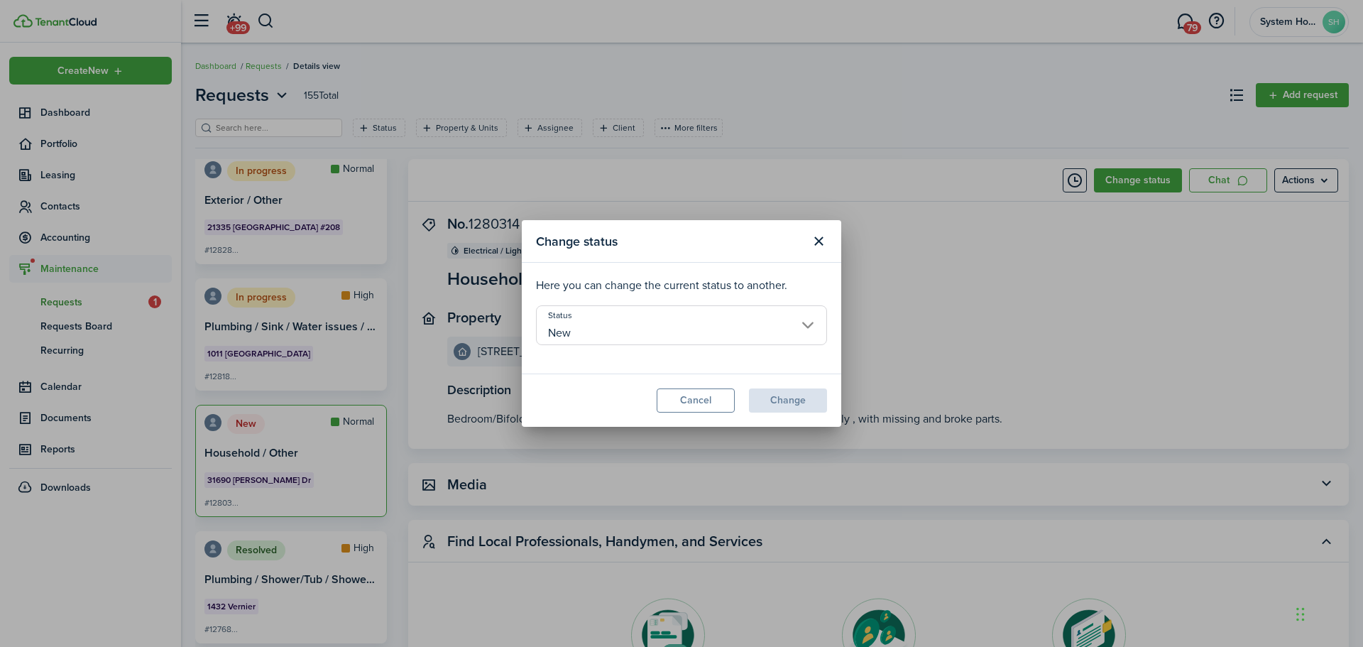
click at [751, 321] on input "New" at bounding box center [681, 325] width 291 height 40
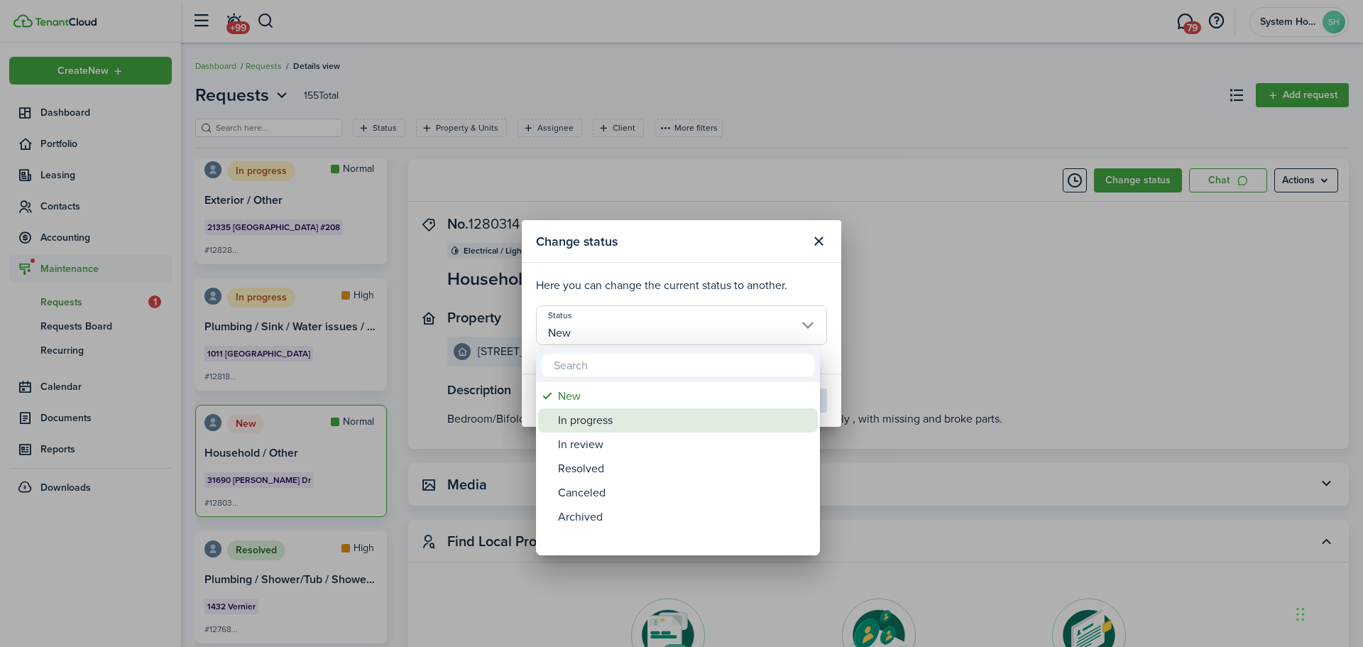
click at [707, 421] on div "In progress" at bounding box center [683, 420] width 251 height 24
type input "In progress"
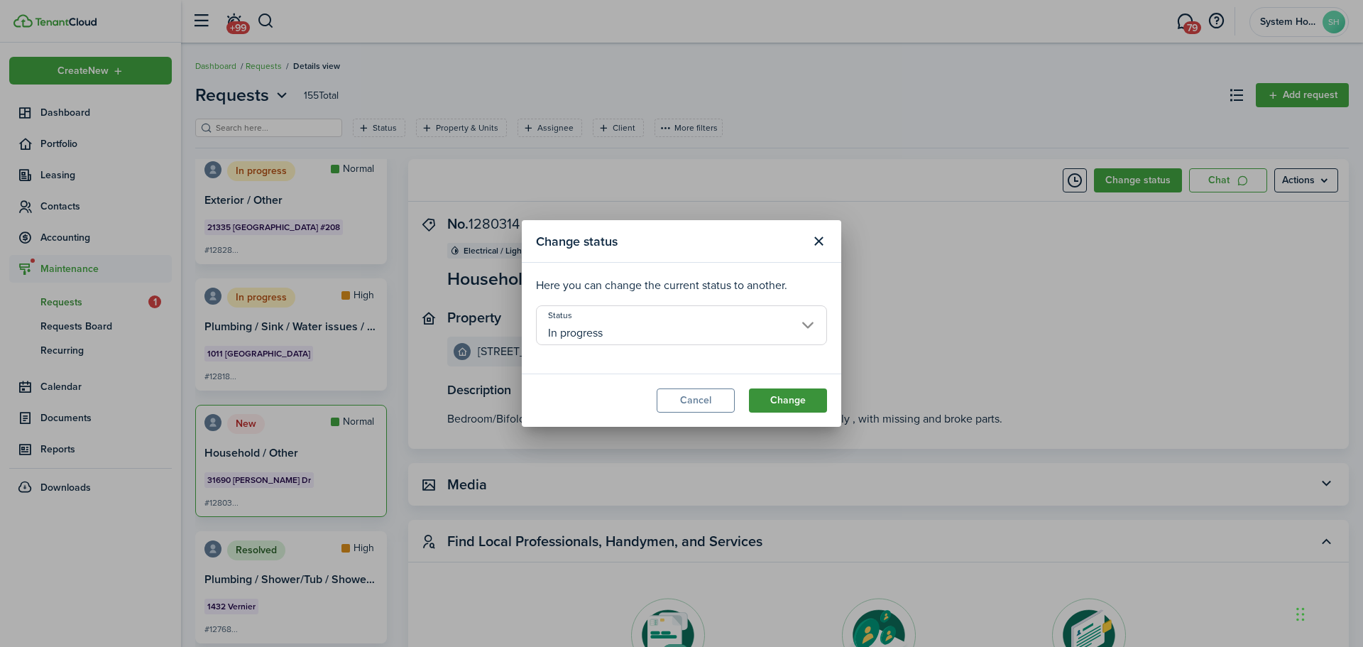
click at [769, 401] on button "Change" at bounding box center [788, 400] width 78 height 24
